Goal: Task Accomplishment & Management: Complete application form

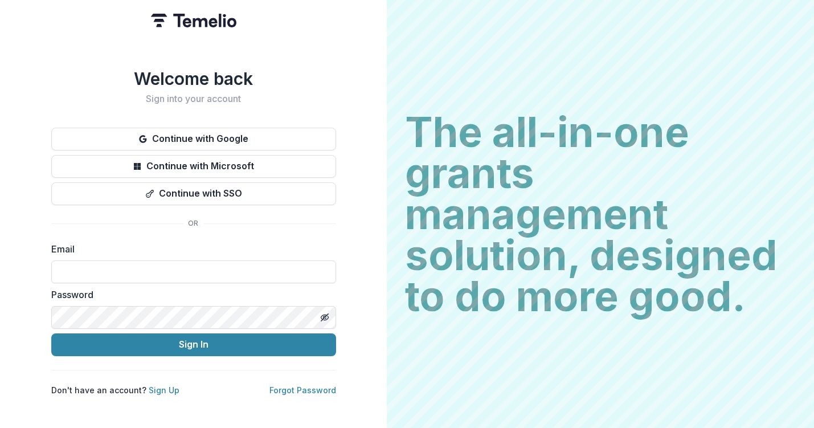
click at [137, 280] on form "Email Password Sign In" at bounding box center [193, 299] width 285 height 114
click at [137, 272] on input at bounding box center [193, 271] width 285 height 23
paste input "**********"
type input "**********"
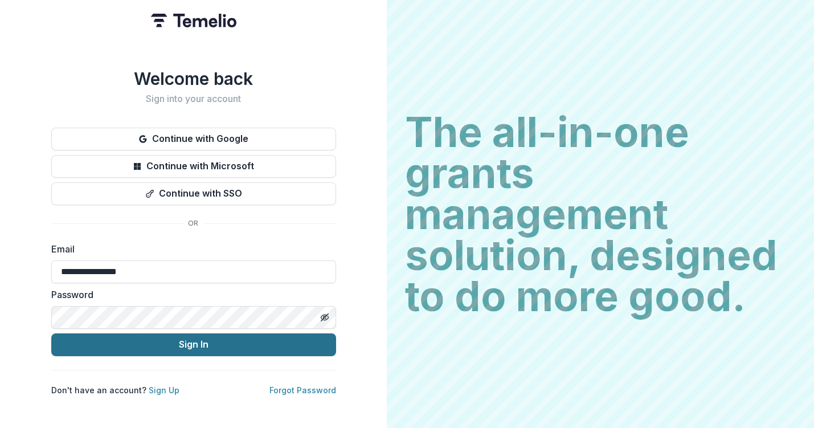
click at [202, 337] on button "Sign In" at bounding box center [193, 344] width 285 height 23
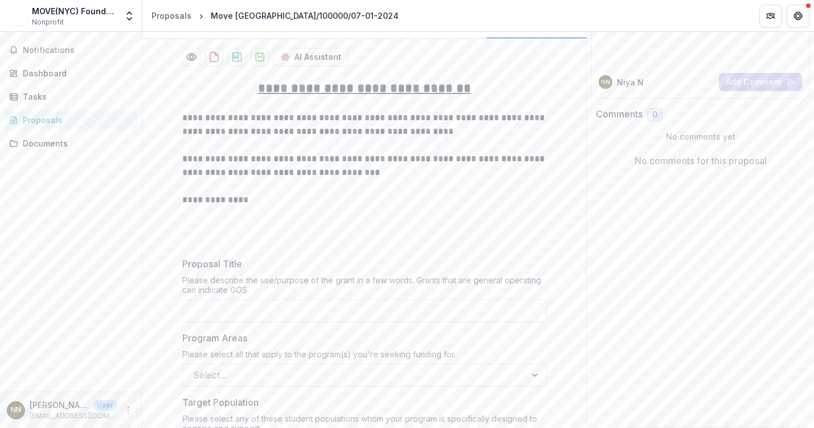
scroll to position [130, 0]
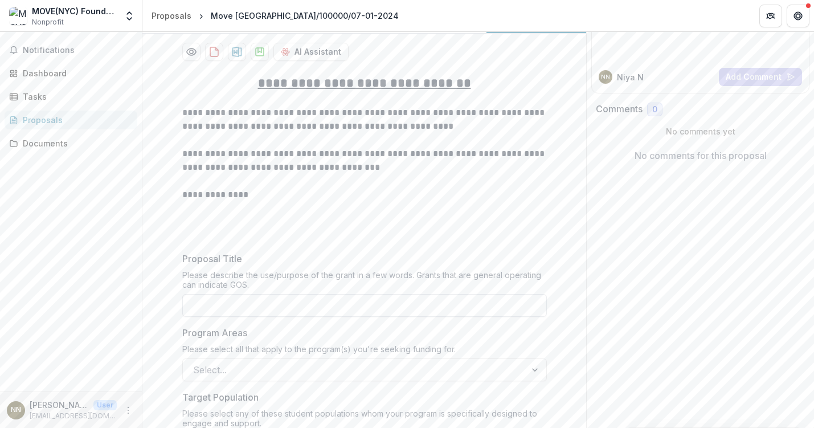
click at [249, 303] on input "Proposal Title" at bounding box center [364, 305] width 365 height 23
paste input "***"
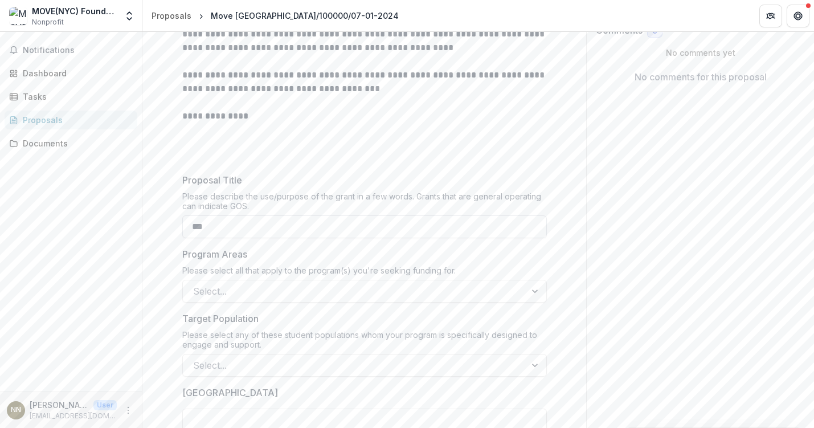
scroll to position [210, 0]
type input "***"
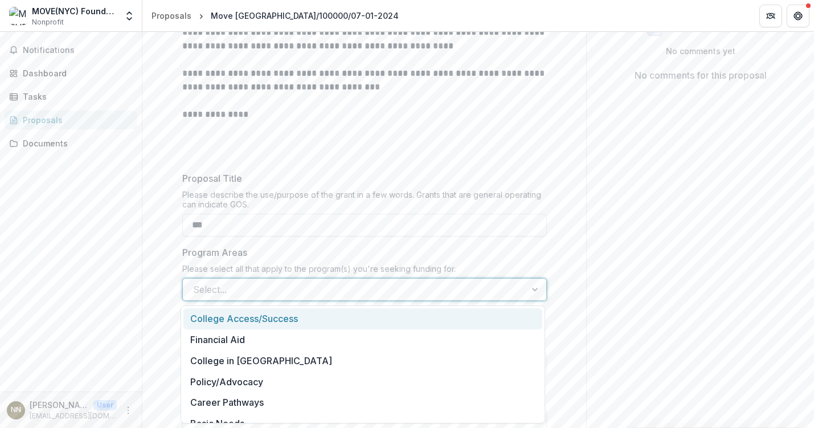
click at [376, 291] on div at bounding box center [354, 289] width 322 height 16
click at [360, 319] on div "College Access/Success" at bounding box center [362, 318] width 359 height 21
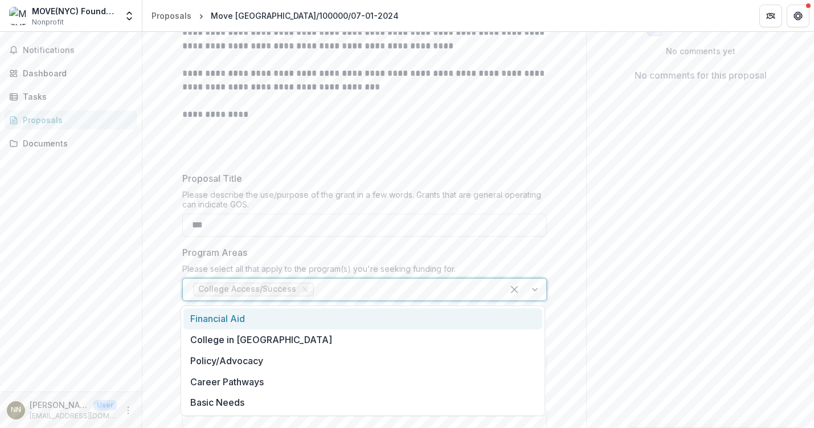
click at [376, 293] on div at bounding box center [404, 289] width 177 height 16
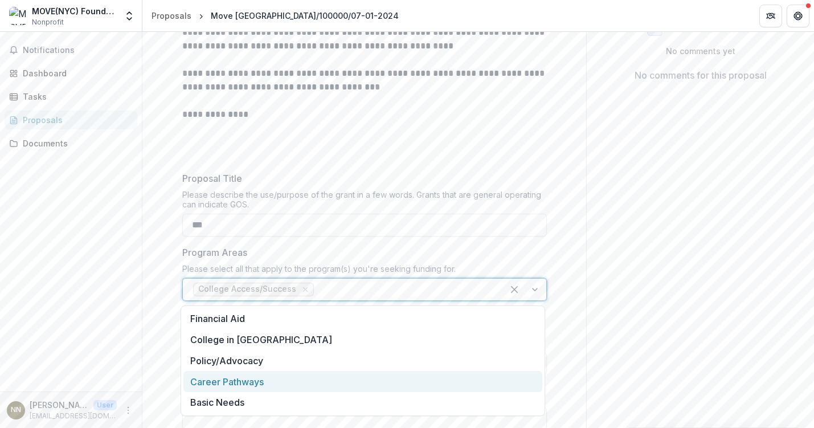
click at [353, 377] on div "Career Pathways" at bounding box center [362, 381] width 359 height 21
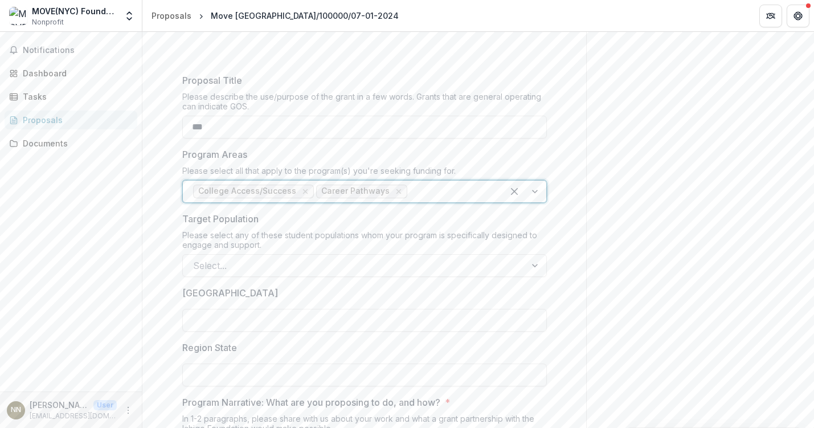
scroll to position [310, 0]
click at [296, 273] on div "Select..." at bounding box center [364, 263] width 365 height 23
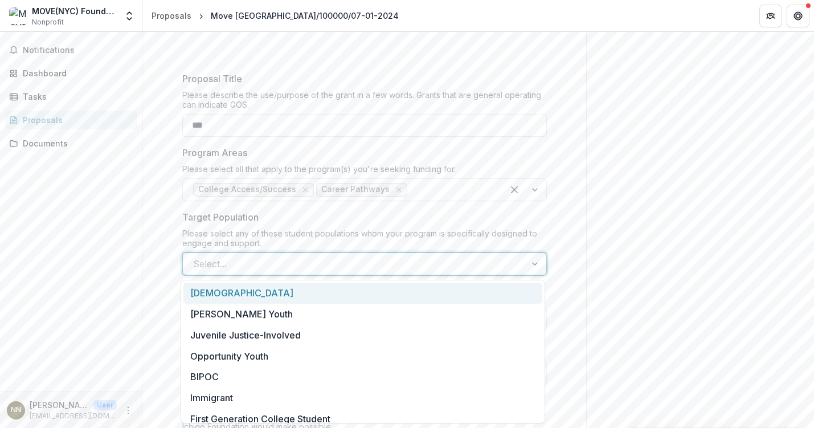
click at [287, 294] on div "LGBTQ+" at bounding box center [362, 293] width 359 height 21
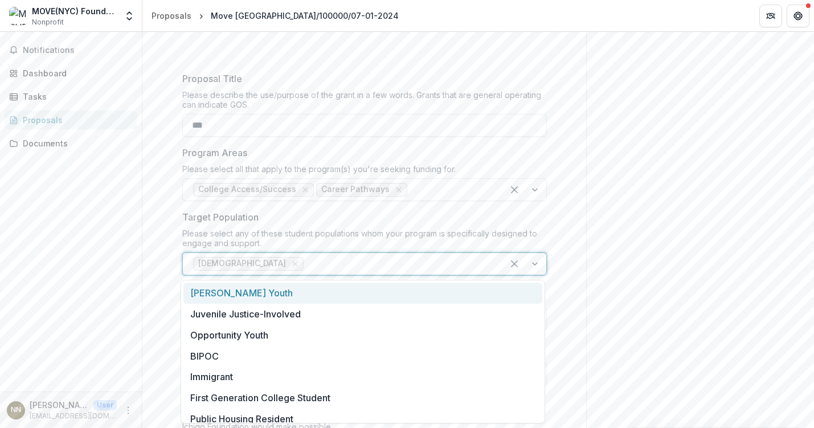
click at [306, 271] on div at bounding box center [399, 264] width 187 height 16
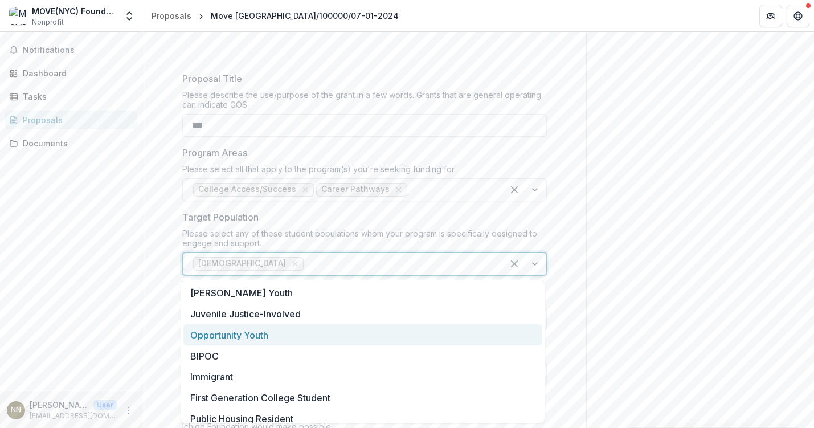
click at [274, 336] on div "Opportunity Youth" at bounding box center [362, 334] width 359 height 21
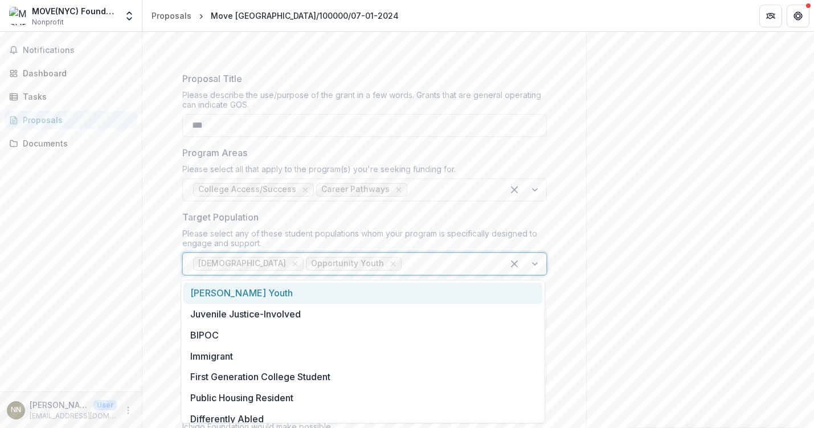
click at [404, 267] on div at bounding box center [448, 264] width 89 height 16
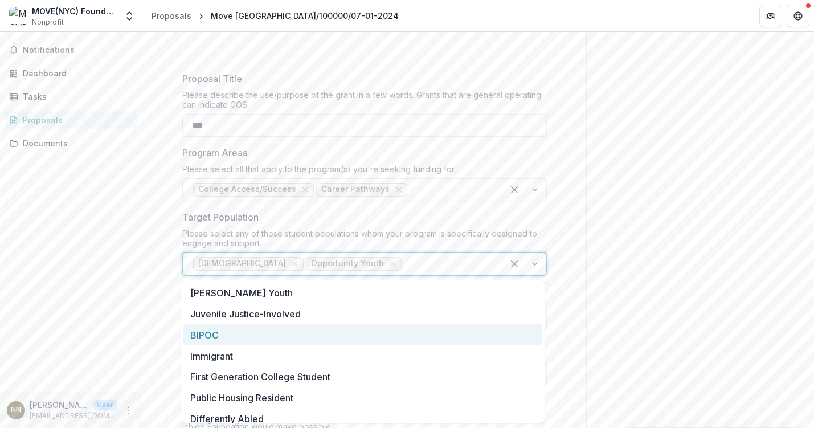
click at [320, 335] on div "BIPOC" at bounding box center [362, 334] width 359 height 21
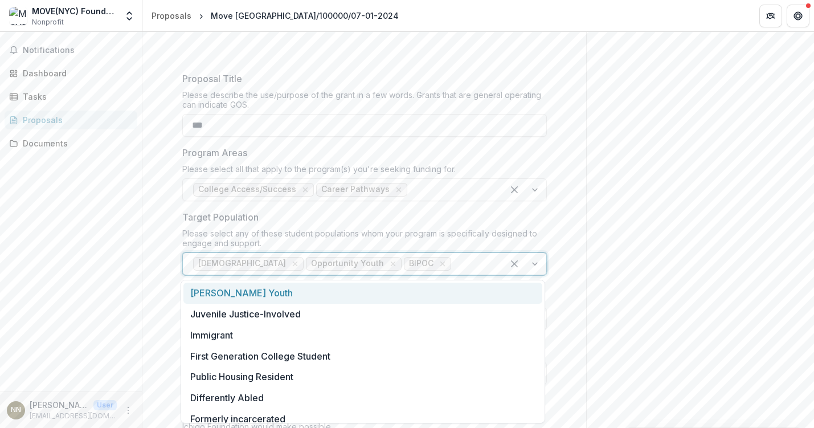
click at [453, 268] on div at bounding box center [472, 264] width 39 height 16
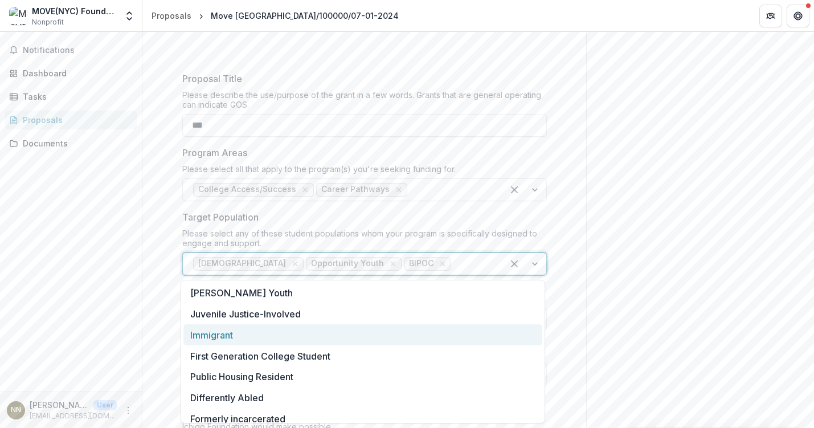
click at [366, 330] on div "Immigrant" at bounding box center [362, 334] width 359 height 21
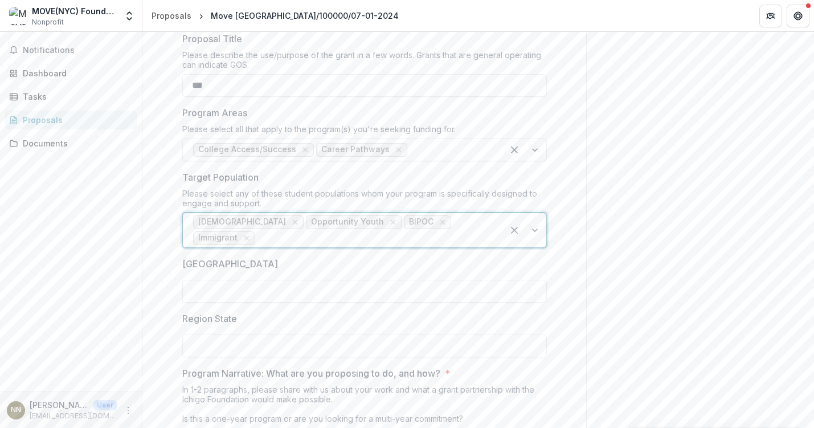
scroll to position [350, 0]
click at [493, 192] on div "Please select any of these student populations whom your program is specificall…" at bounding box center [364, 200] width 365 height 24
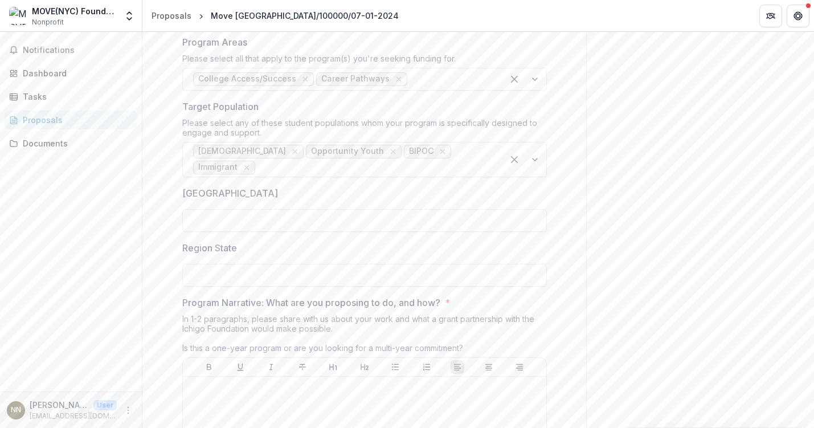
scroll to position [422, 0]
click at [481, 210] on input "Region City" at bounding box center [364, 219] width 365 height 23
click at [352, 208] on input "Region City" at bounding box center [364, 219] width 365 height 23
type input "**********"
click at [297, 265] on input "Region State" at bounding box center [364, 274] width 365 height 23
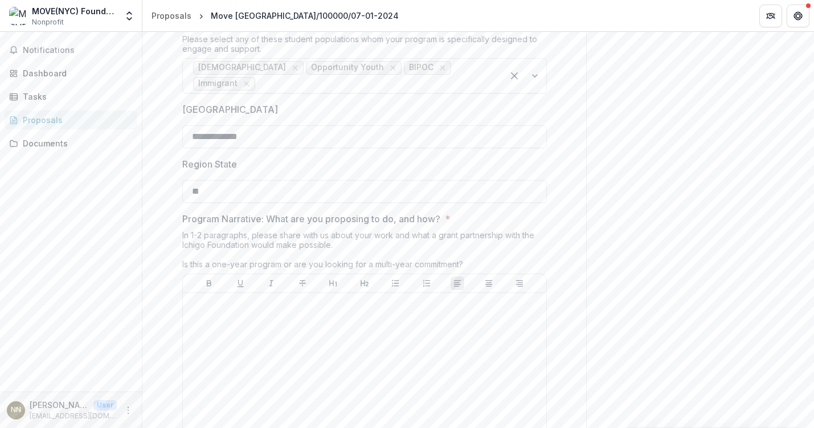
scroll to position [513, 0]
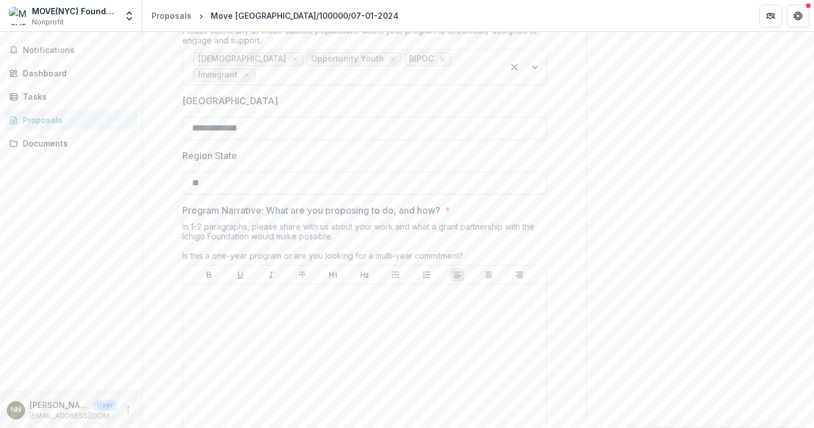
type input "**"
click at [269, 289] on p at bounding box center [364, 295] width 354 height 13
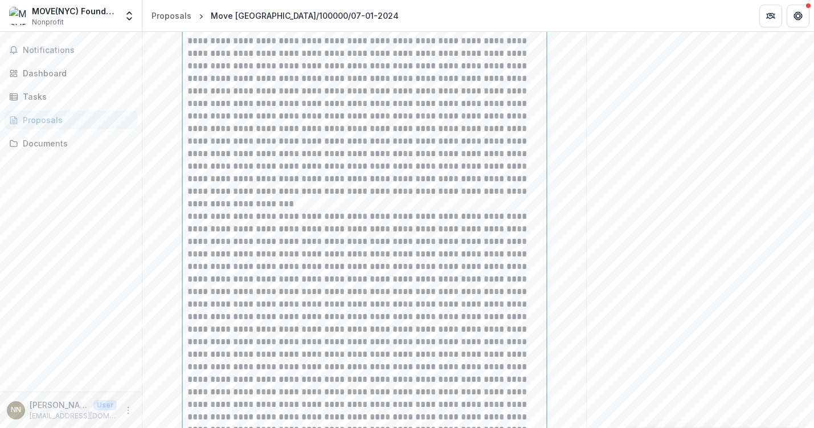
scroll to position [792, 0]
click at [471, 231] on p at bounding box center [364, 372] width 354 height 351
click at [474, 230] on p at bounding box center [364, 372] width 354 height 351
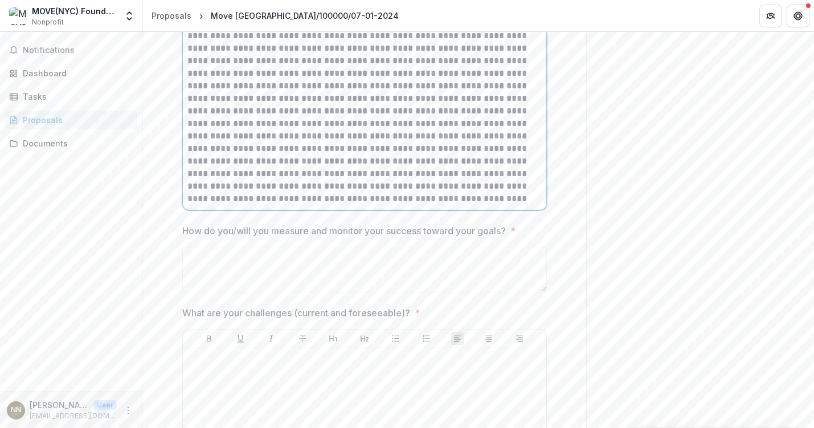
scroll to position [1184, 0]
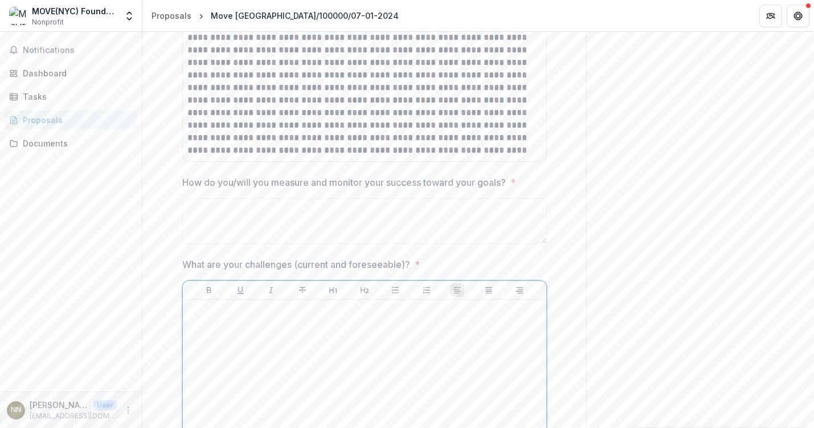
click at [301, 318] on div at bounding box center [364, 389] width 354 height 171
click at [293, 206] on textarea "How do you/will you measure and monitor your success toward your goals? *" at bounding box center [364, 221] width 365 height 46
paste textarea "**********"
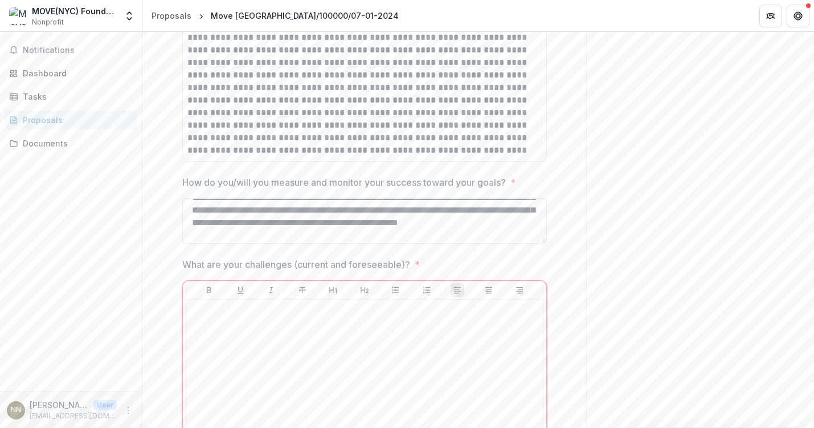
scroll to position [27, 0]
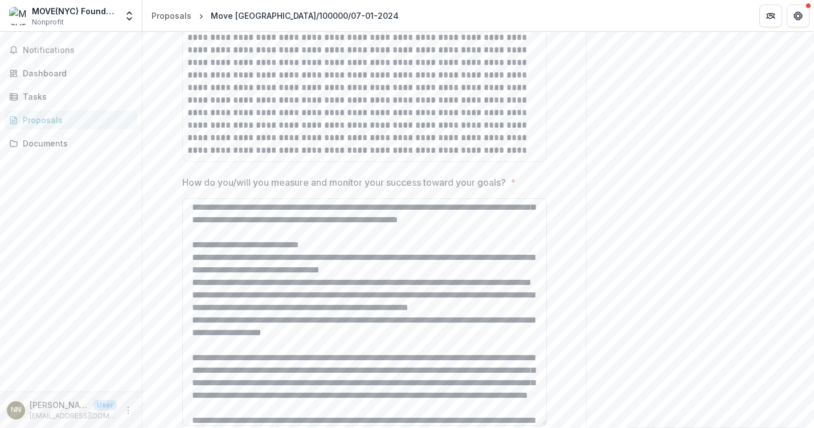
drag, startPoint x: 543, startPoint y: 227, endPoint x: 522, endPoint y: 409, distance: 182.9
click at [522, 409] on textarea "How do you/will you measure and monitor your success toward your goals? *" at bounding box center [364, 311] width 365 height 227
click at [191, 261] on textarea "How do you/will you measure and monitor your success toward your goals? *" at bounding box center [364, 311] width 365 height 227
click at [191, 284] on textarea "How do you/will you measure and monitor your success toward your goals? *" at bounding box center [364, 311] width 365 height 227
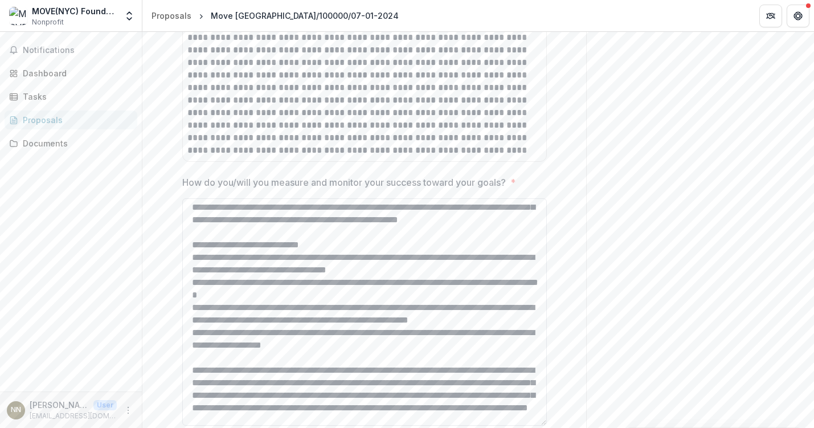
click at [183, 306] on textarea "How do you/will you measure and monitor your success toward your goals? *" at bounding box center [364, 311] width 365 height 227
click at [185, 343] on textarea "How do you/will you measure and monitor your success toward your goals? *" at bounding box center [364, 311] width 365 height 227
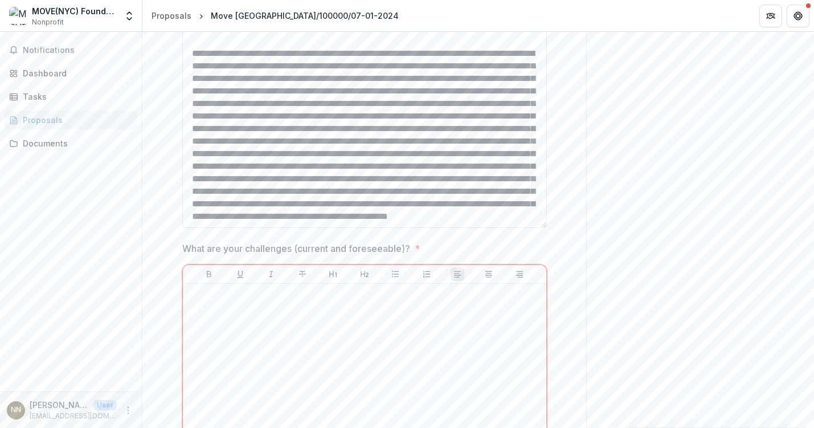
scroll to position [1418, 0]
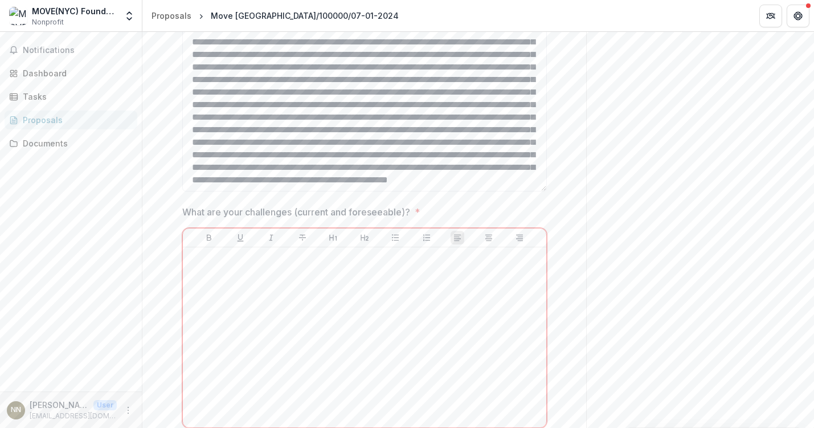
type textarea "**********"
click at [312, 260] on div at bounding box center [364, 337] width 354 height 171
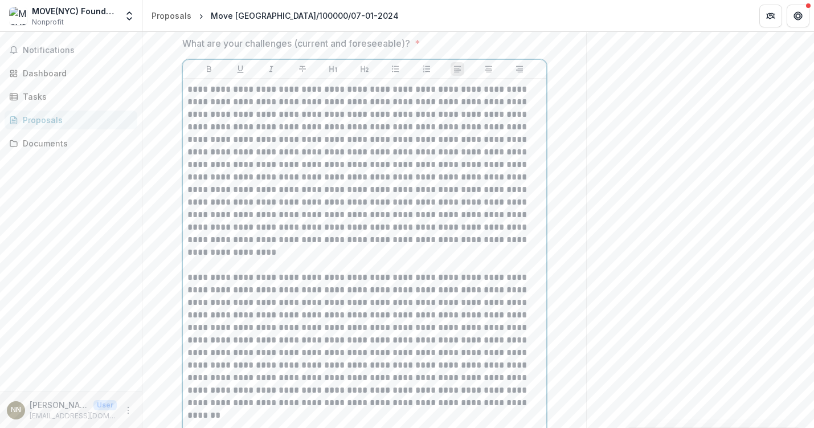
scroll to position [1589, 0]
click at [313, 253] on p at bounding box center [364, 256] width 354 height 25
click at [314, 244] on p at bounding box center [364, 256] width 354 height 25
click at [316, 248] on p at bounding box center [364, 256] width 354 height 25
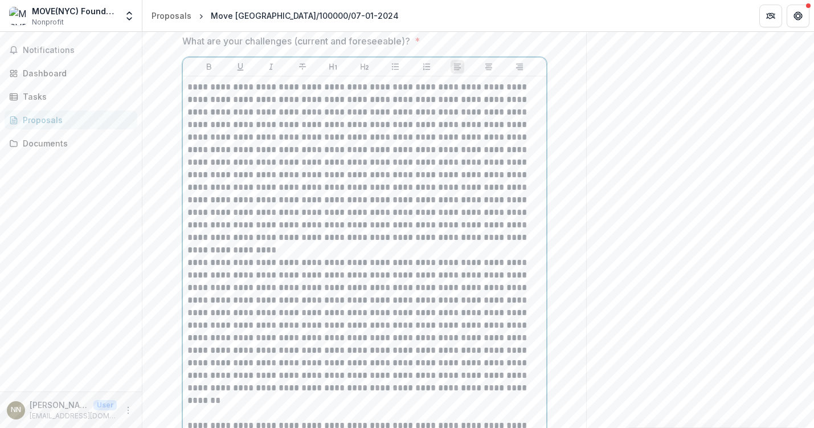
click at [279, 394] on p at bounding box center [364, 406] width 354 height 25
click at [301, 386] on p "**********" at bounding box center [364, 331] width 354 height 150
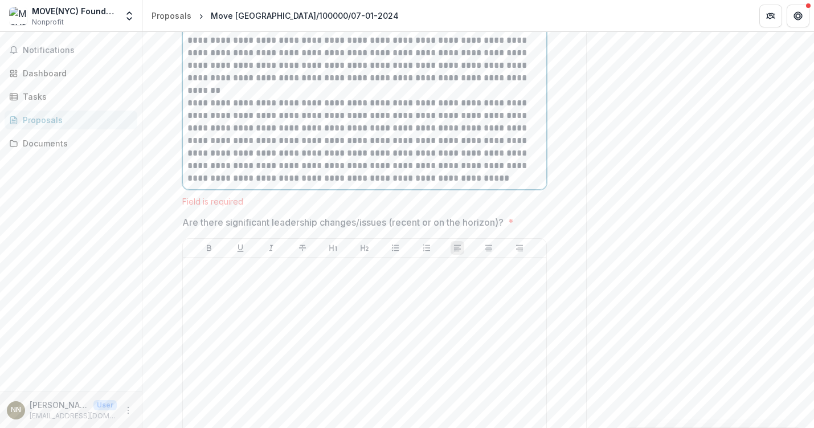
scroll to position [1901, 0]
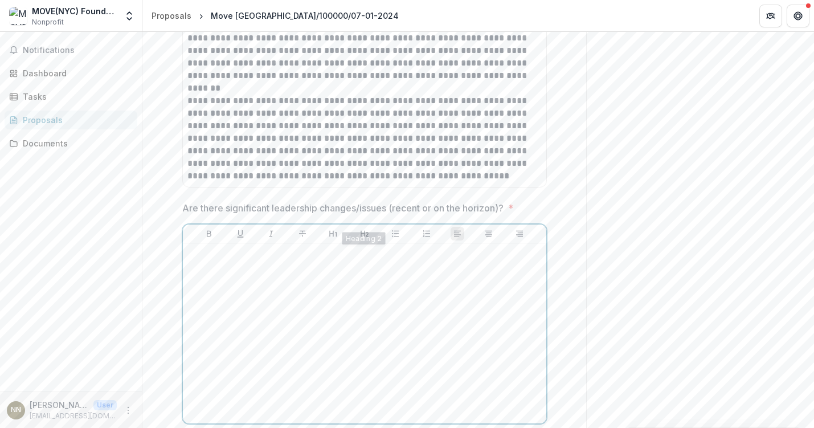
click at [337, 260] on div at bounding box center [364, 333] width 354 height 171
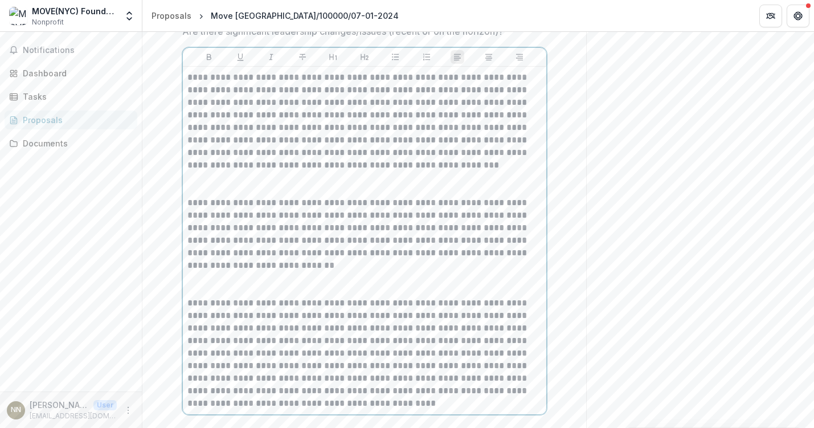
click at [337, 272] on p at bounding box center [364, 284] width 354 height 25
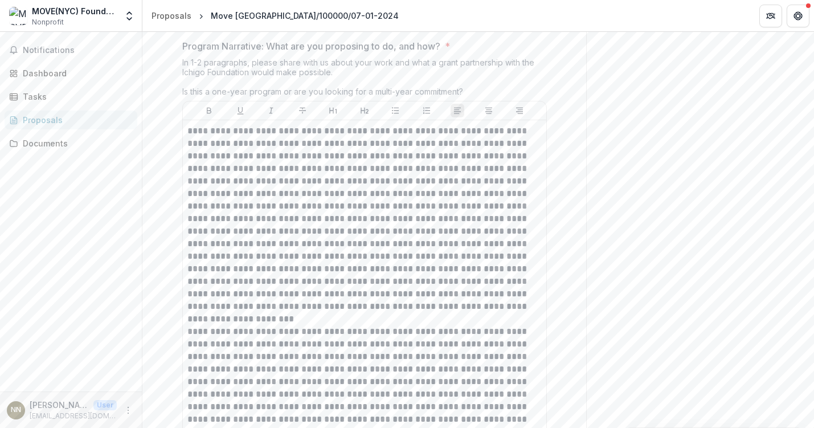
scroll to position [684, 0]
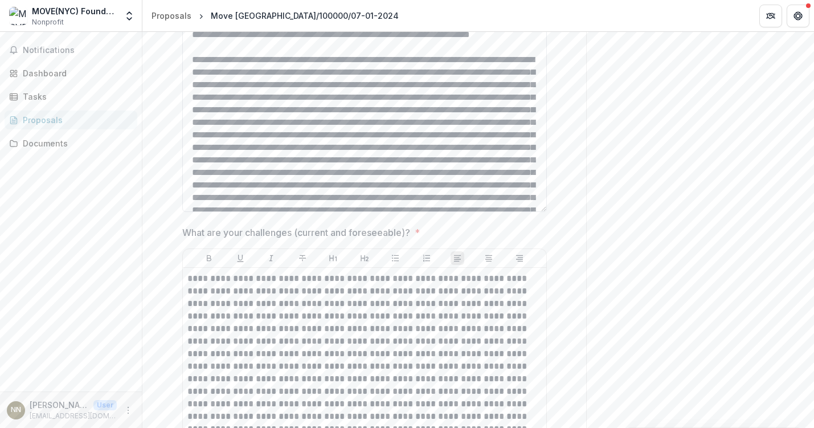
scroll to position [249, 0]
click at [286, 117] on textarea "How do you/will you measure and monitor your success toward your goals? *" at bounding box center [364, 98] width 365 height 227
click at [285, 99] on textarea "How do you/will you measure and monitor your success toward your goals? *" at bounding box center [364, 98] width 365 height 227
click at [285, 109] on textarea "How do you/will you measure and monitor your success toward your goals? *" at bounding box center [364, 98] width 365 height 227
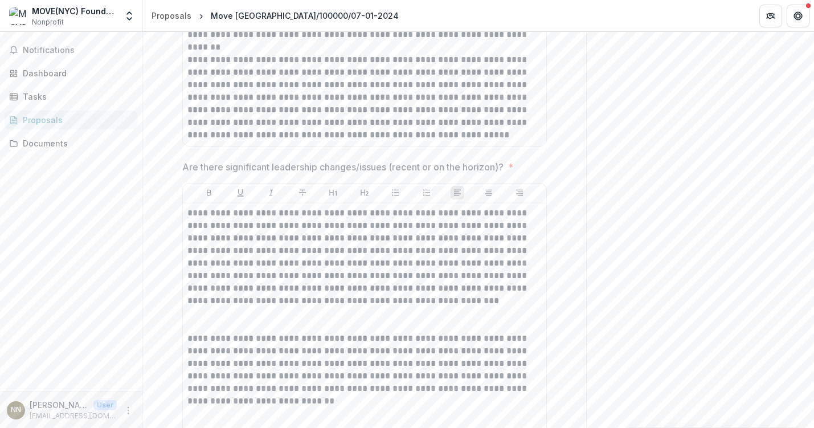
scroll to position [1944, 0]
click at [261, 305] on p at bounding box center [364, 317] width 354 height 25
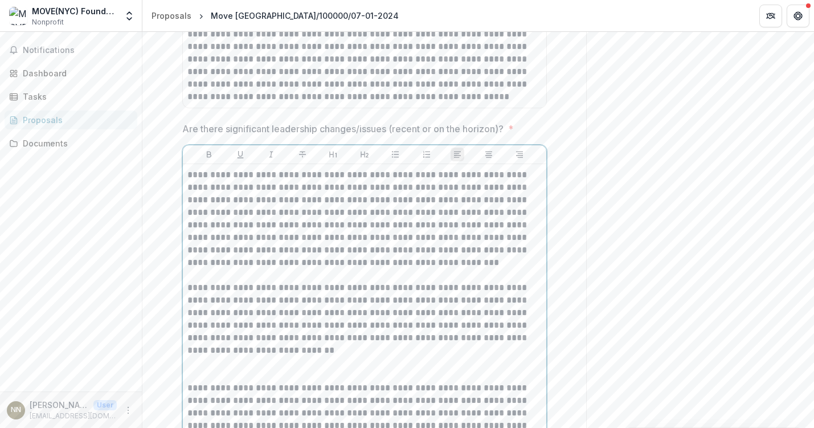
scroll to position [1981, 0]
click at [234, 359] on p at bounding box center [364, 367] width 354 height 25
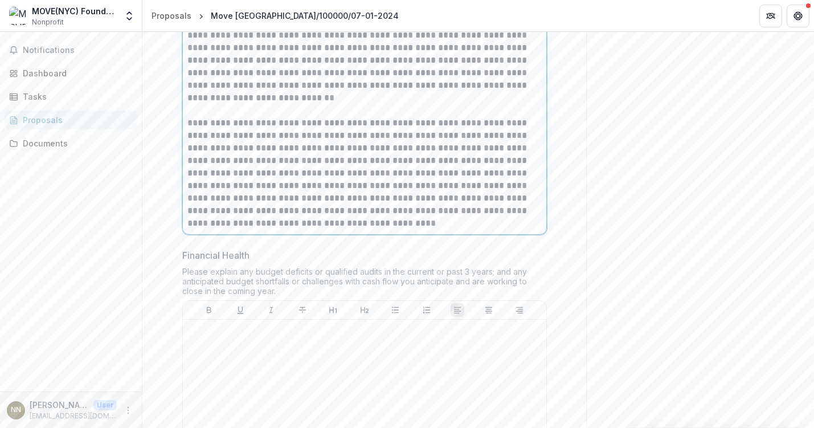
scroll to position [2281, 0]
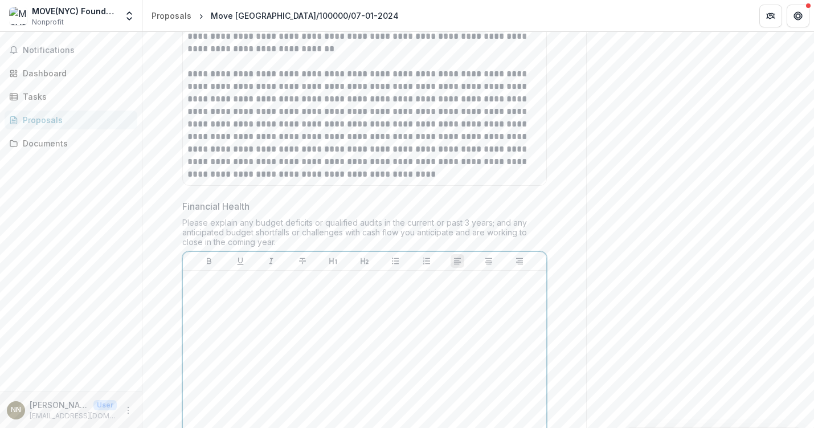
click at [260, 304] on div at bounding box center [364, 360] width 354 height 171
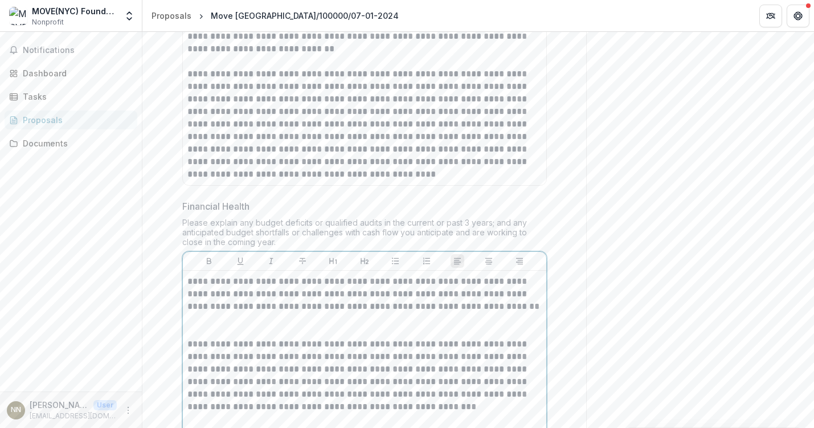
click at [258, 313] on p at bounding box center [364, 325] width 354 height 25
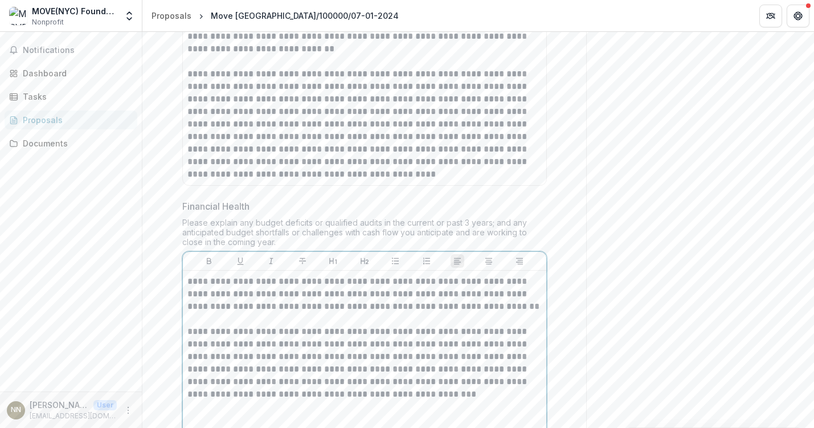
click at [262, 309] on p "**********" at bounding box center [364, 300] width 354 height 50
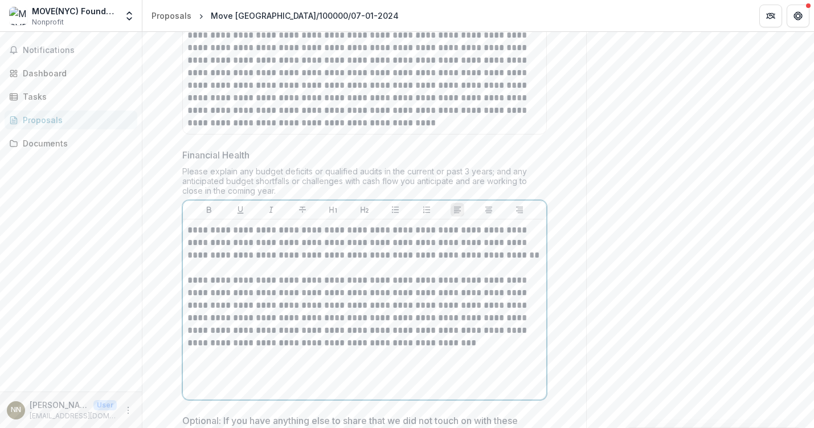
scroll to position [2334, 0]
click at [269, 341] on div "**********" at bounding box center [364, 308] width 354 height 171
click at [272, 363] on div "**********" at bounding box center [364, 308] width 354 height 171
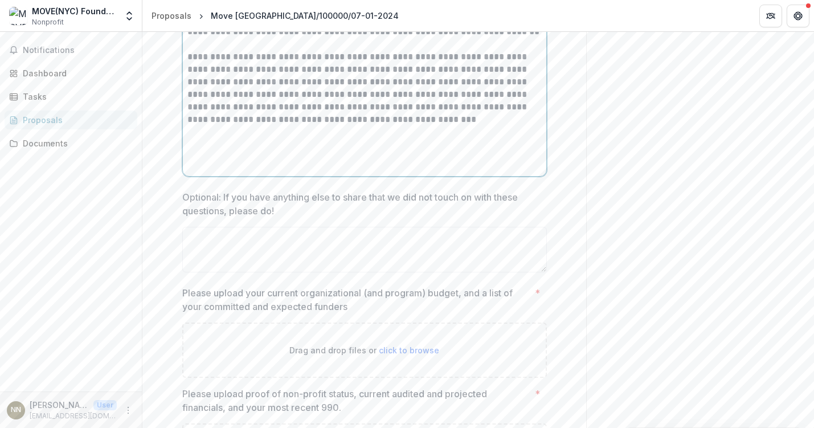
scroll to position [2556, 0]
click at [424, 207] on div "Optional: If you have anything else to share that we did not touch on with thes…" at bounding box center [364, 233] width 365 height 87
click at [416, 226] on textarea "Optional: If you have anything else to share that we did not touch on with thes…" at bounding box center [364, 249] width 365 height 46
paste textarea "**********"
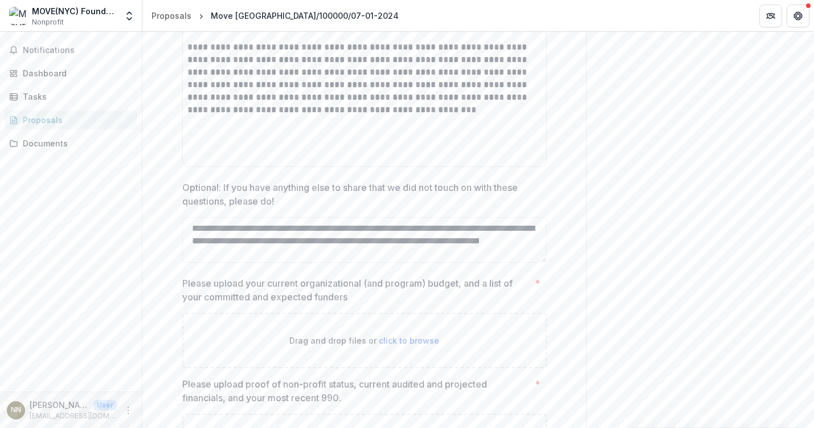
scroll to position [2568, 0]
type textarea "**********"
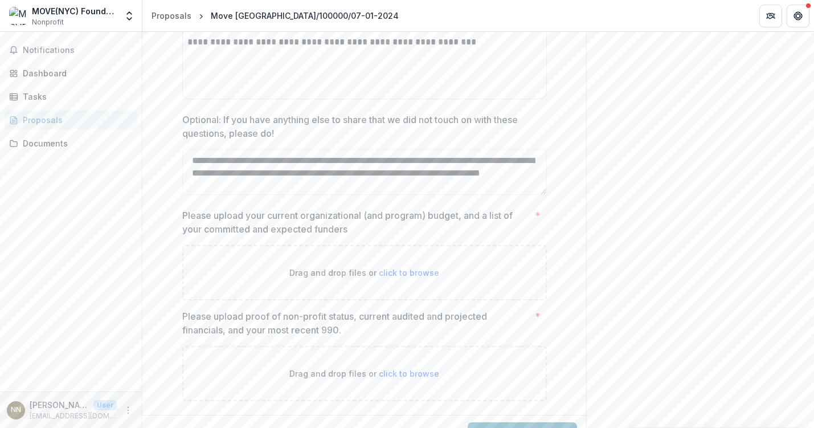
scroll to position [2638, 0]
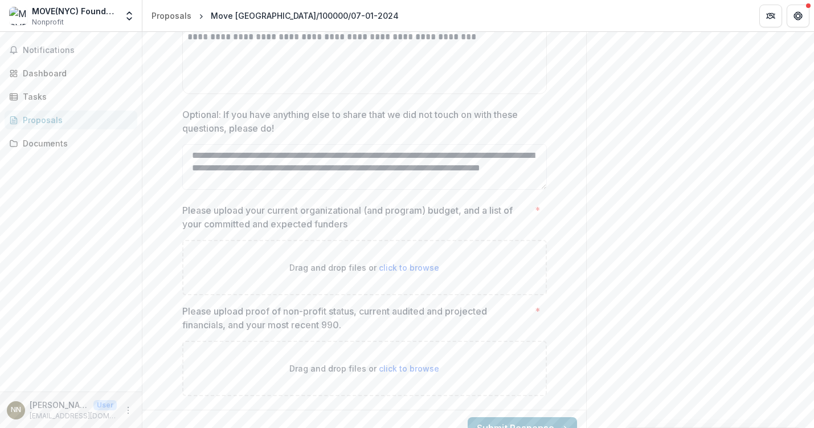
click at [403, 263] on span "click to browse" at bounding box center [409, 268] width 60 height 10
type input "**********"
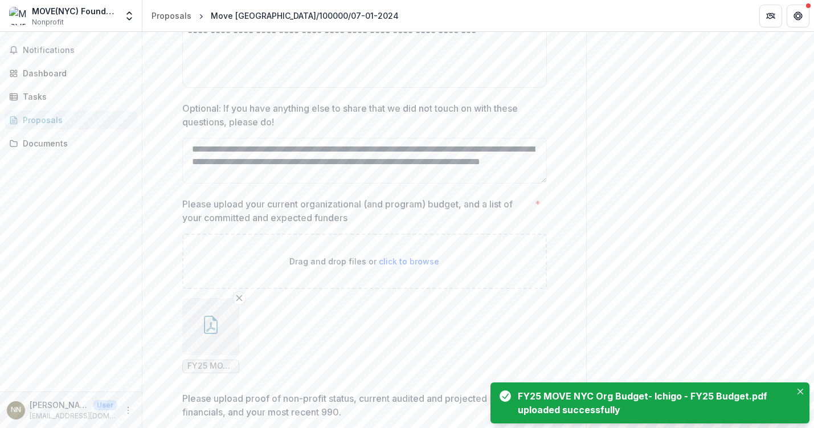
scroll to position [2738, 0]
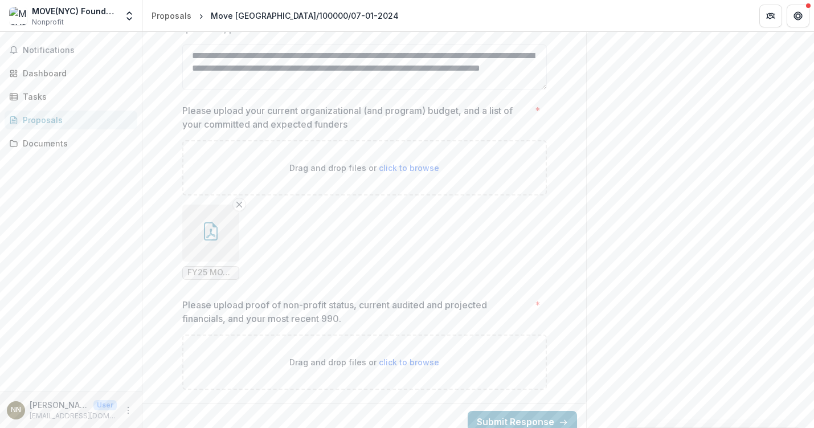
click at [382, 357] on span "click to browse" at bounding box center [409, 362] width 60 height 10
type input "**********"
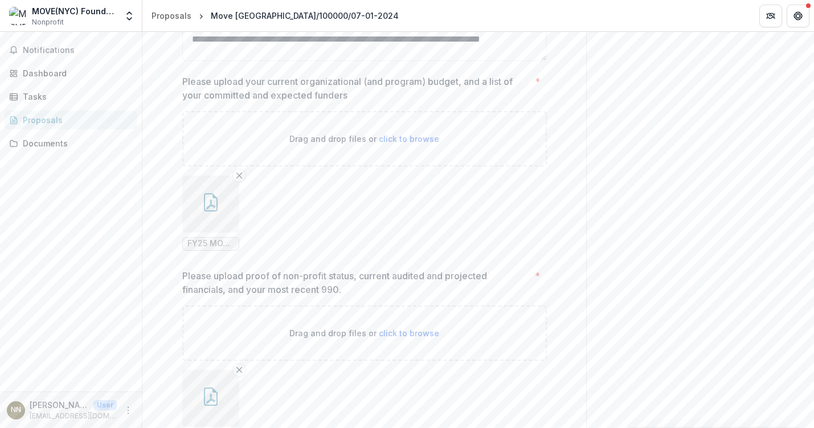
scroll to position [2779, 0]
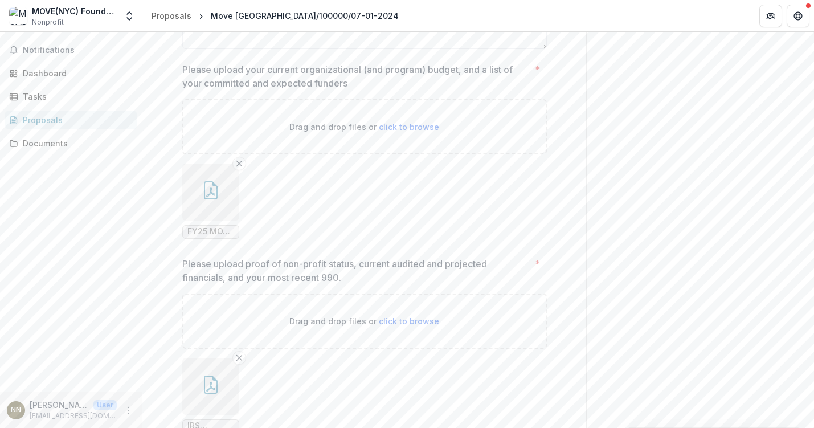
click at [401, 316] on span "click to browse" at bounding box center [409, 321] width 60 height 10
type input "**********"
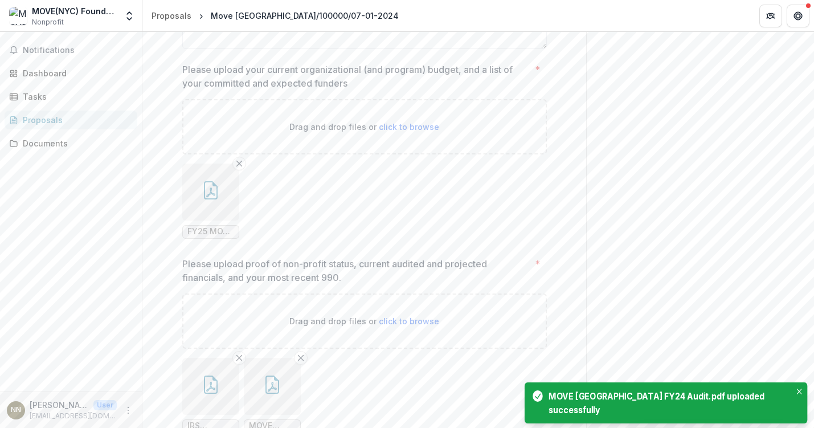
click at [415, 316] on span "click to browse" at bounding box center [409, 321] width 60 height 10
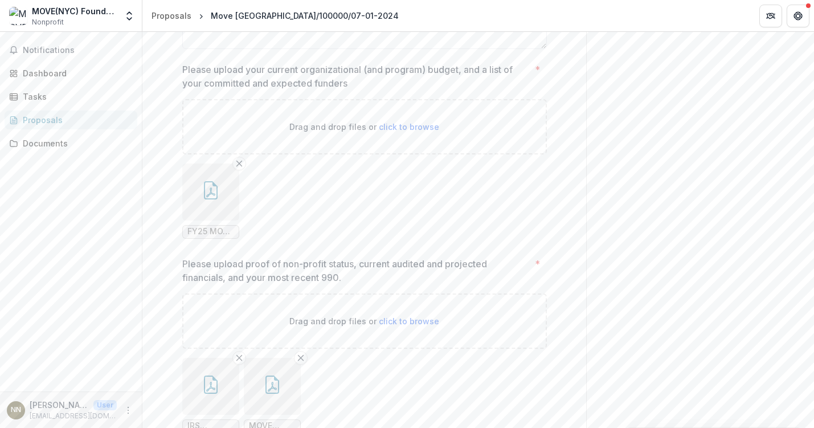
type input "**********"
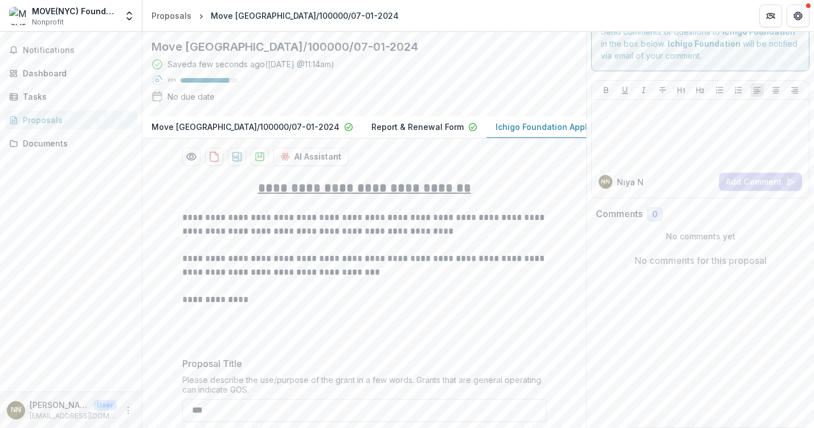
scroll to position [27, 0]
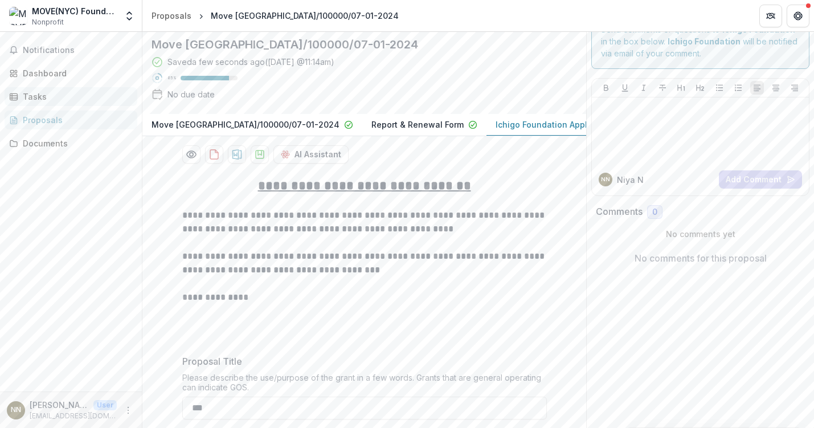
click at [72, 92] on div "Tasks" at bounding box center [75, 97] width 105 height 12
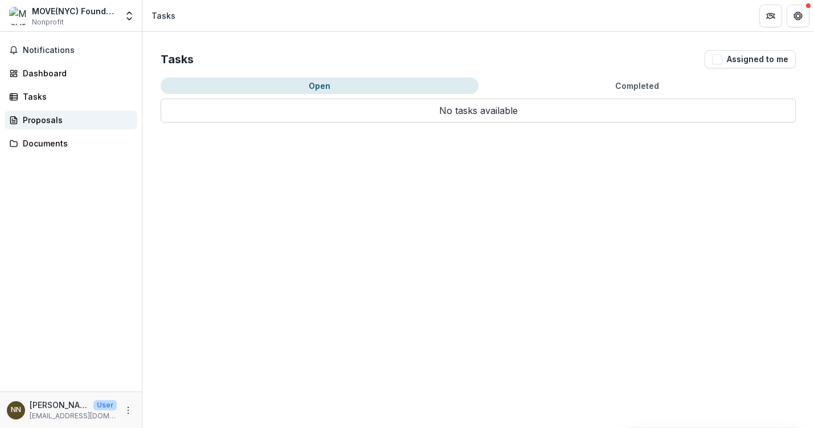
click at [64, 114] on div "Proposals" at bounding box center [75, 120] width 105 height 12
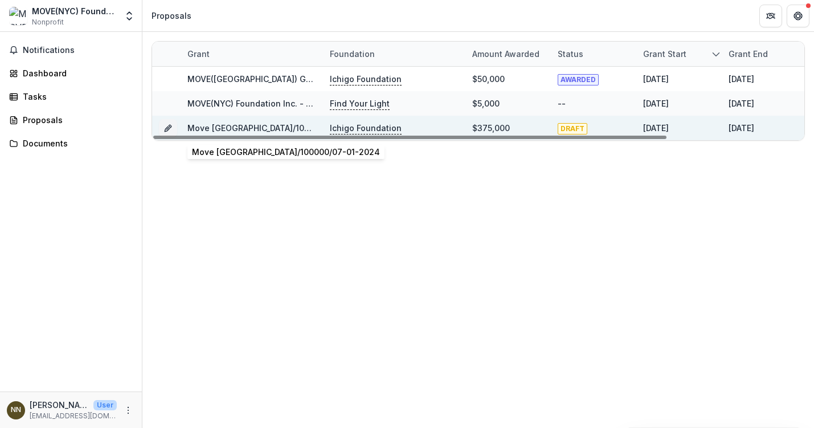
click at [260, 125] on link "Move NYC/100000/07-01-2024" at bounding box center [281, 128] width 188 height 10
